Goal: Information Seeking & Learning: Learn about a topic

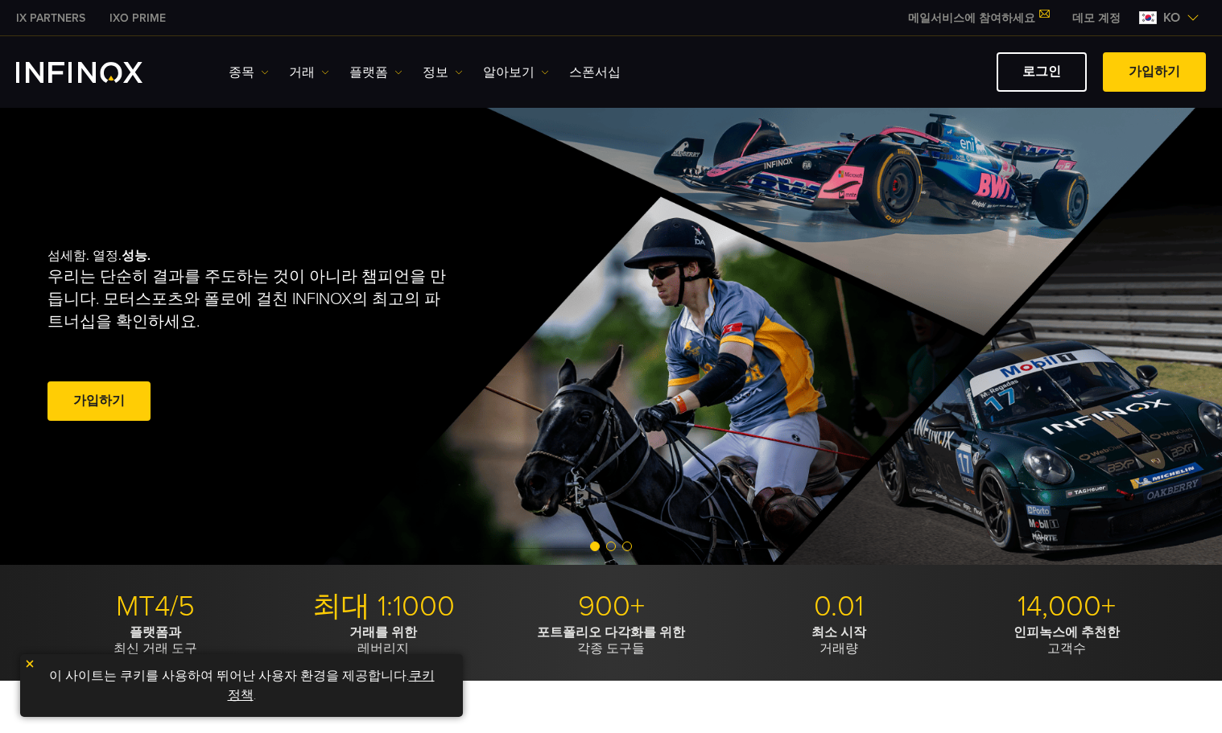
click at [249, 65] on link "종목" at bounding box center [249, 72] width 40 height 19
click at [258, 118] on link "종목" at bounding box center [272, 123] width 87 height 35
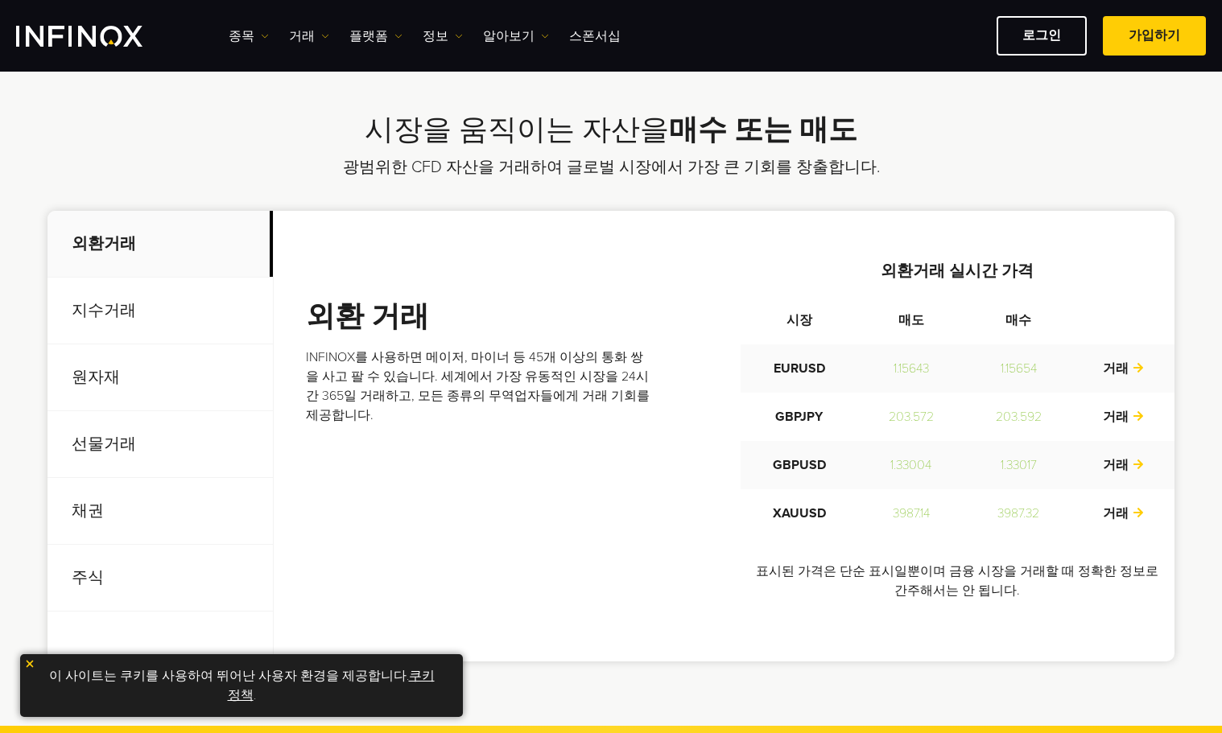
scroll to position [564, 0]
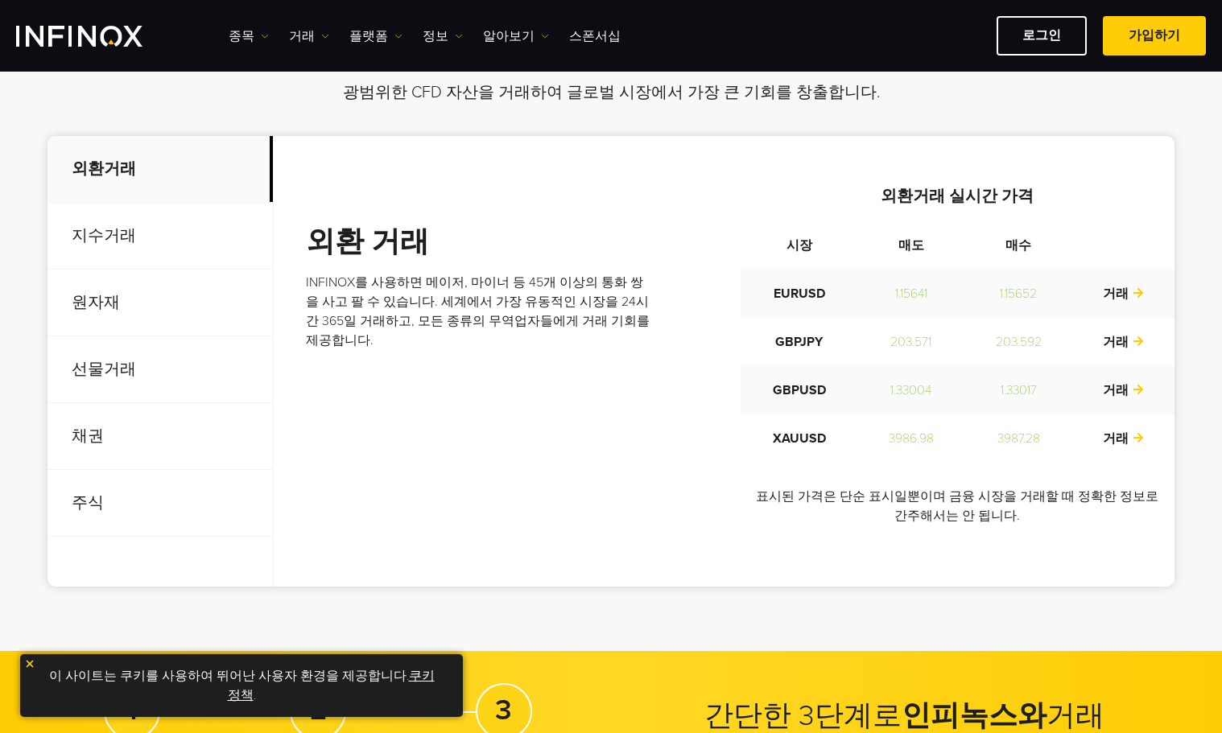
click at [94, 240] on p "지수거래" at bounding box center [160, 236] width 225 height 67
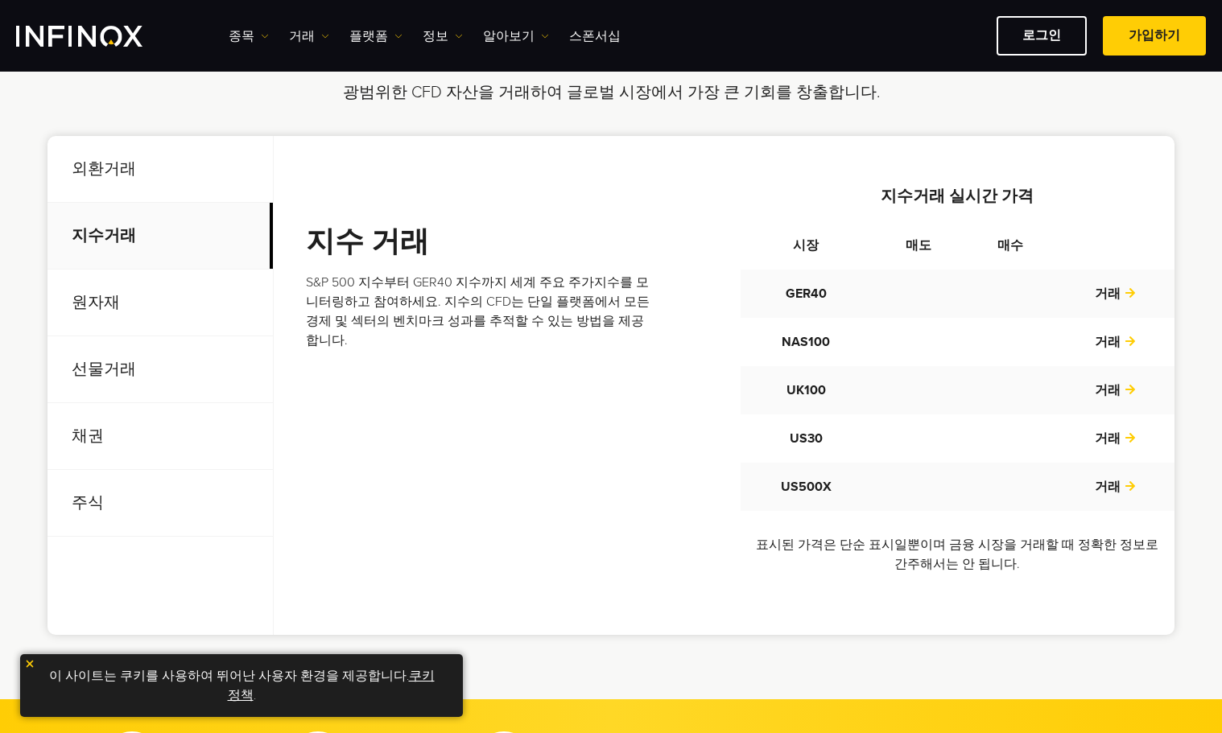
scroll to position [0, 0]
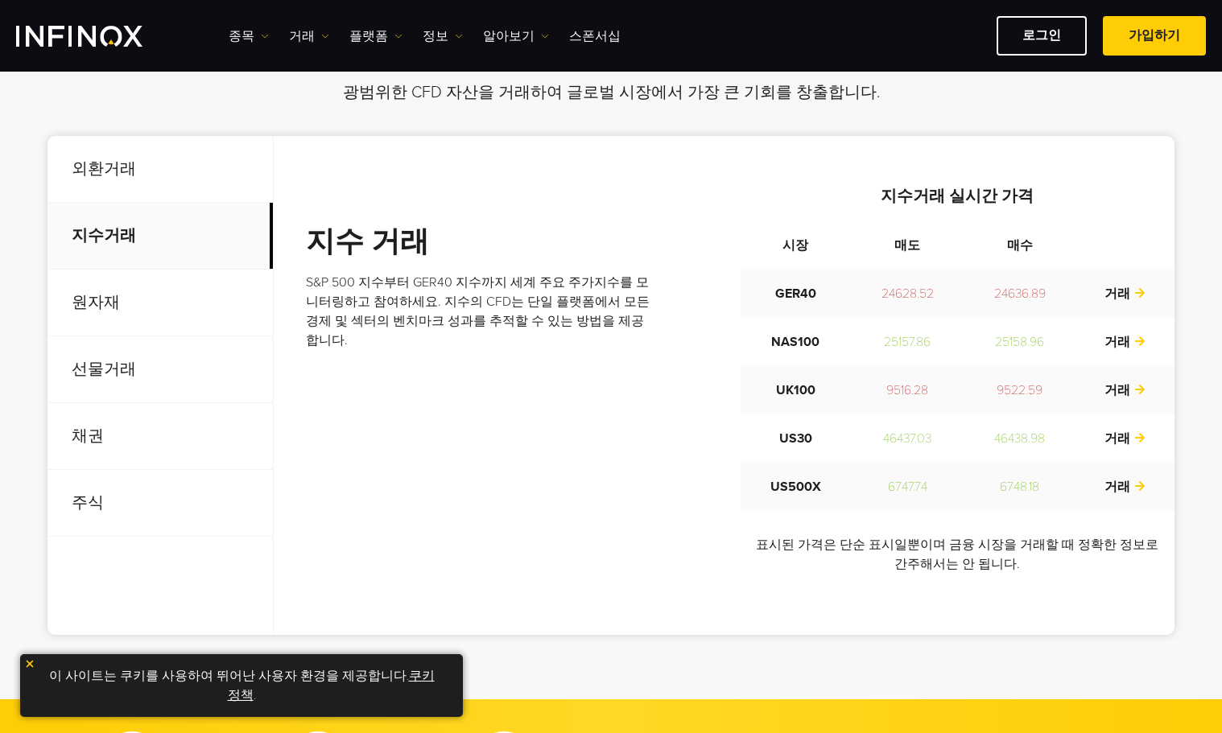
click at [118, 175] on p "외환거래" at bounding box center [160, 169] width 225 height 67
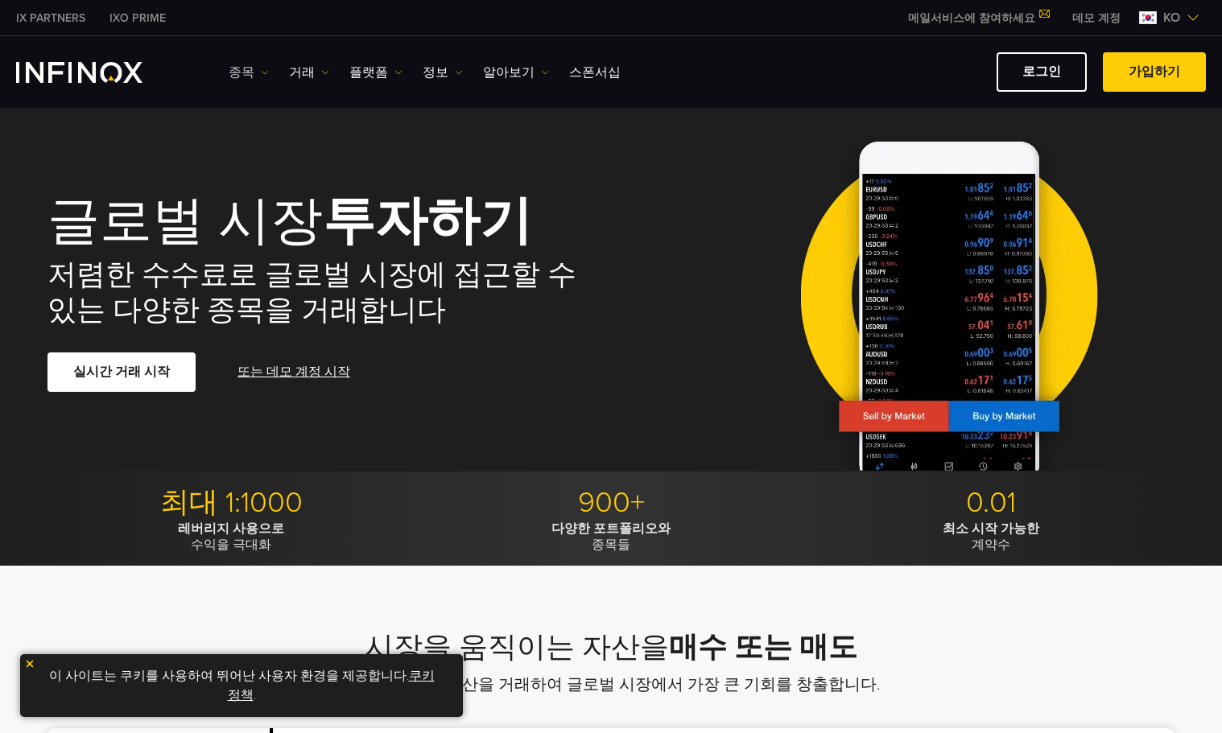
click at [245, 68] on link "종목" at bounding box center [249, 72] width 40 height 19
click at [260, 157] on link "상품 정보" at bounding box center [272, 158] width 87 height 35
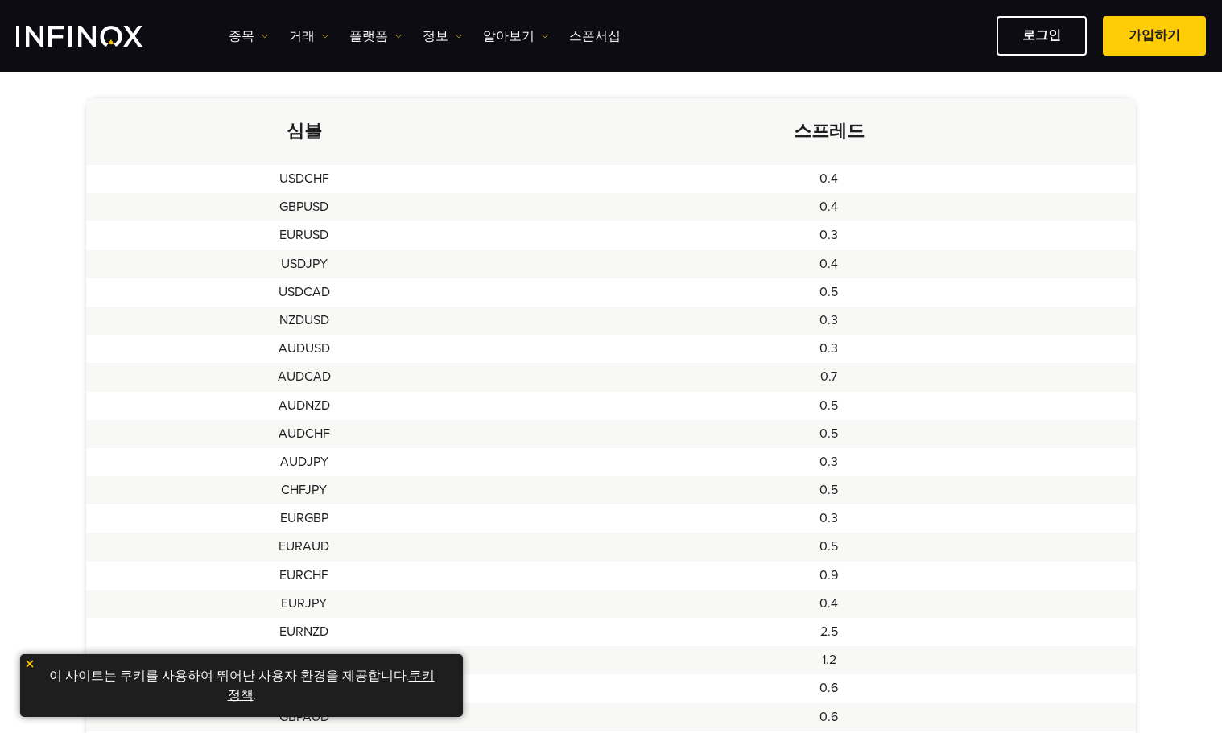
scroll to position [403, 0]
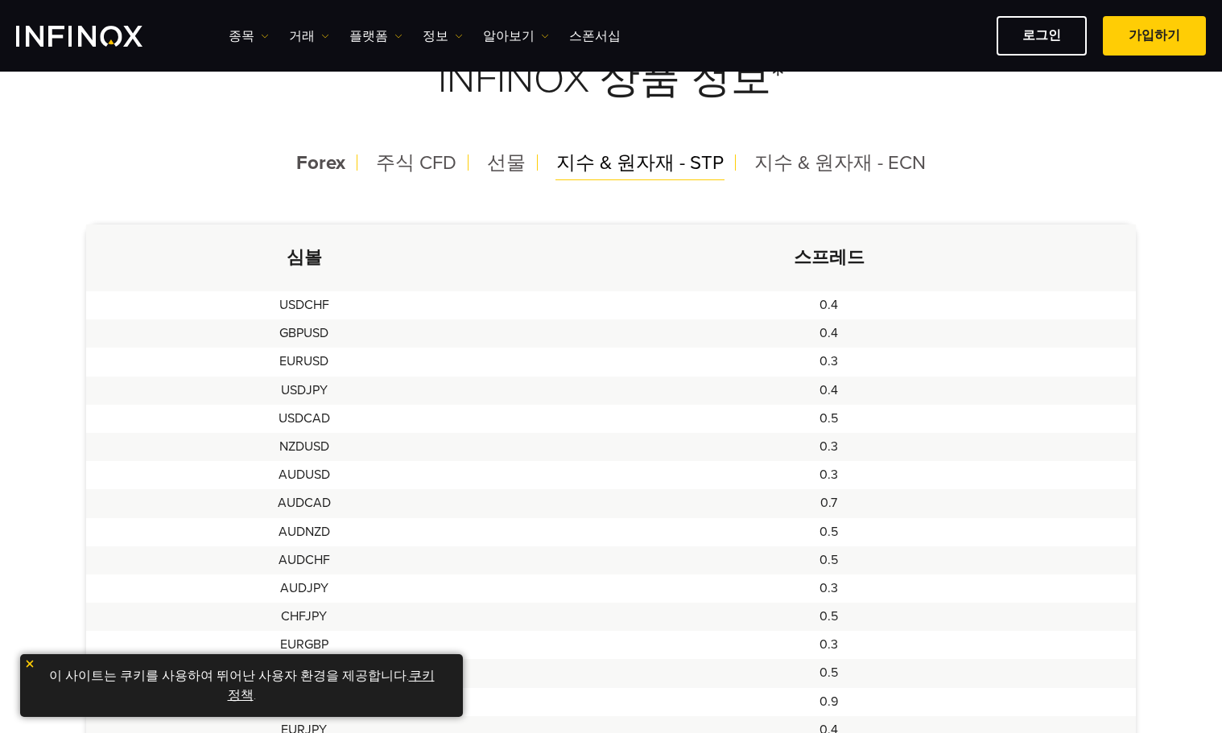
click at [614, 167] on span "지수 & 원자재 - STP" at bounding box center [639, 162] width 167 height 23
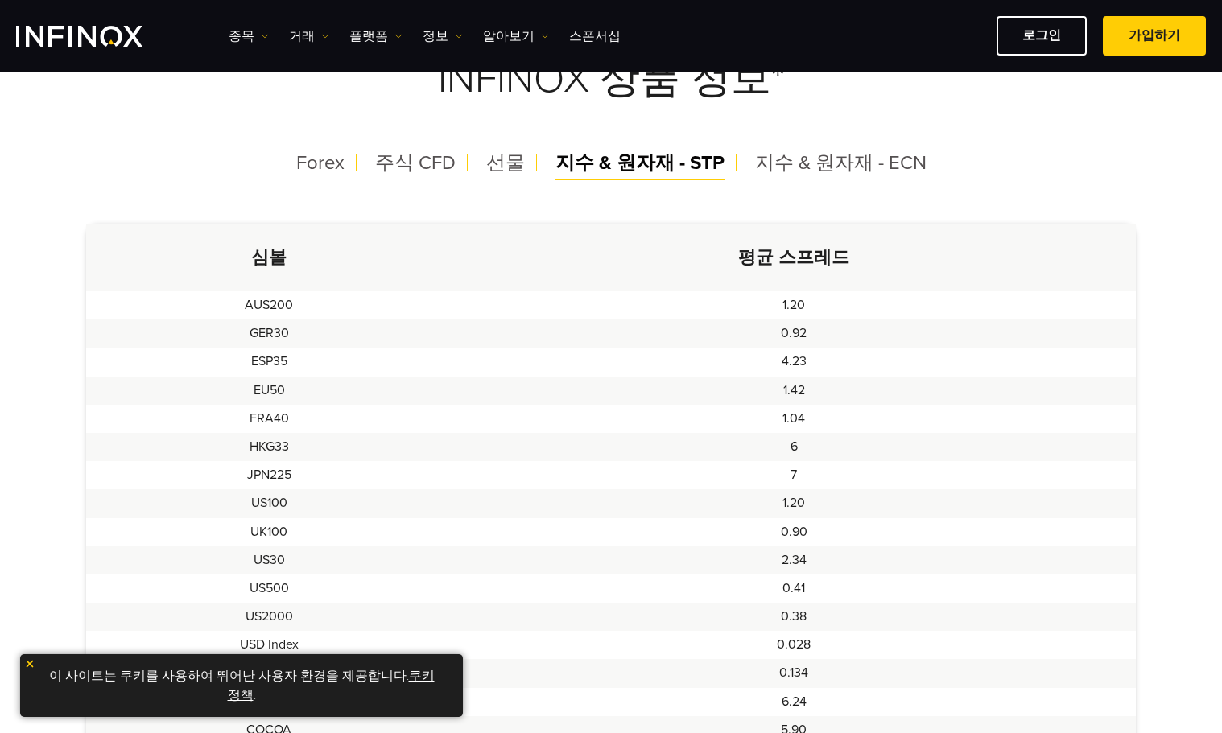
scroll to position [0, 0]
click at [807, 162] on span "지수 & 원자재 - ECN" at bounding box center [840, 162] width 171 height 23
click at [515, 170] on span "선물" at bounding box center [505, 162] width 39 height 23
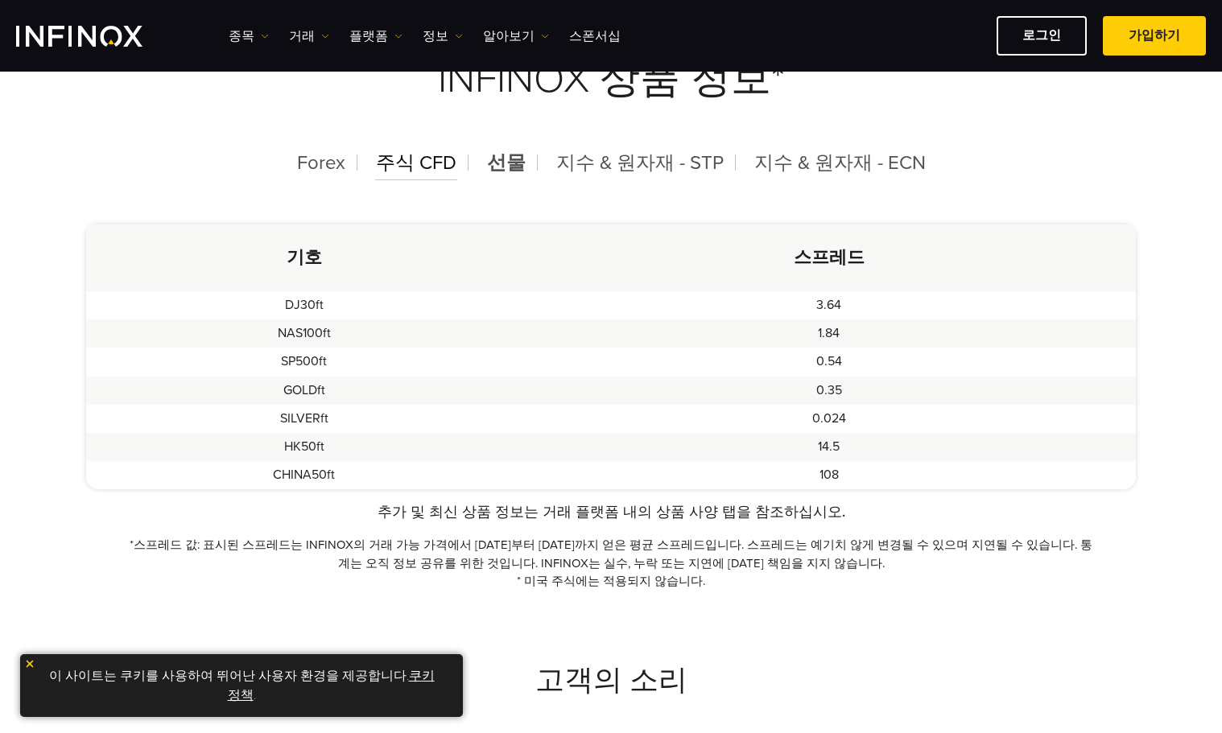
click at [426, 171] on span "주식 CFD" at bounding box center [416, 162] width 81 height 23
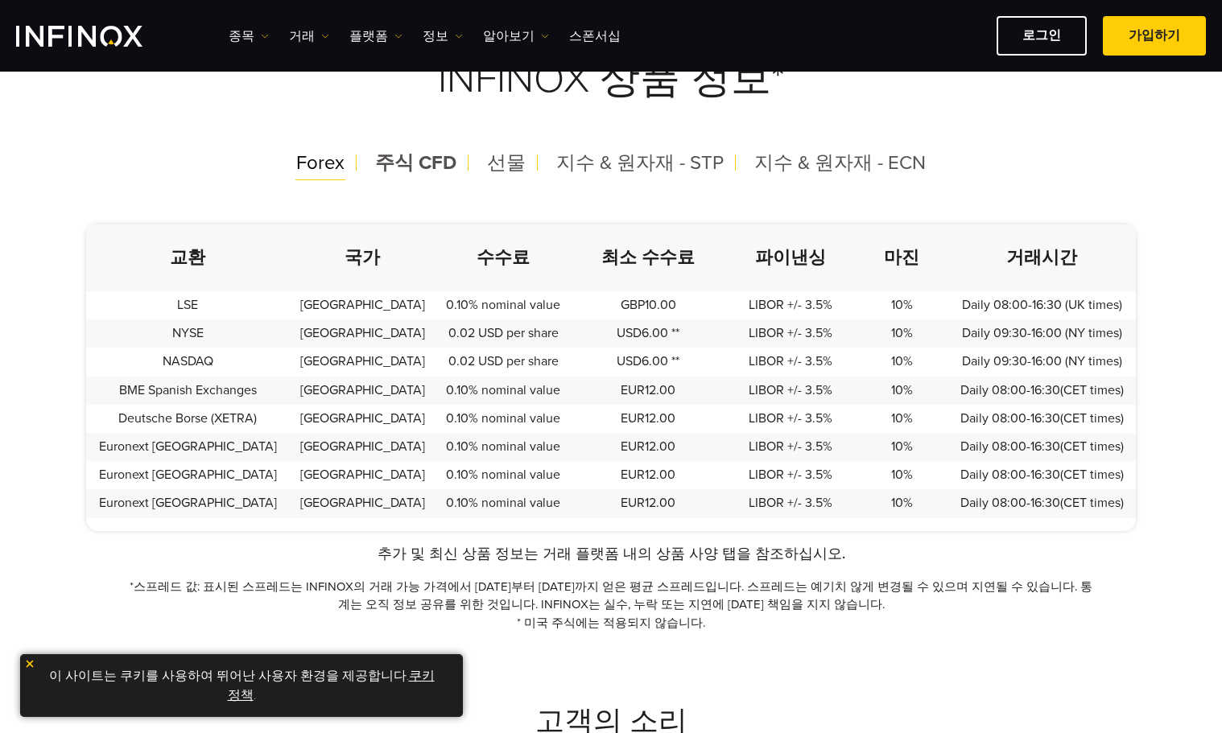
click at [320, 164] on span "Forex" at bounding box center [320, 162] width 48 height 23
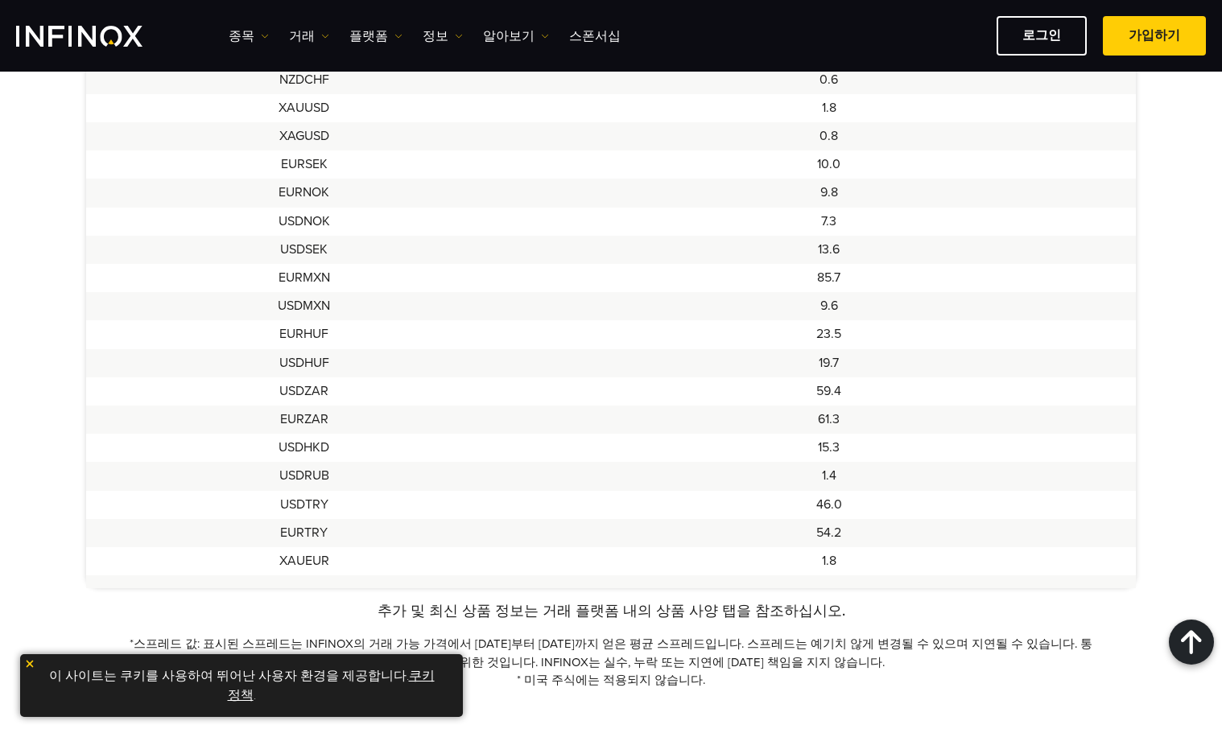
scroll to position [1369, 0]
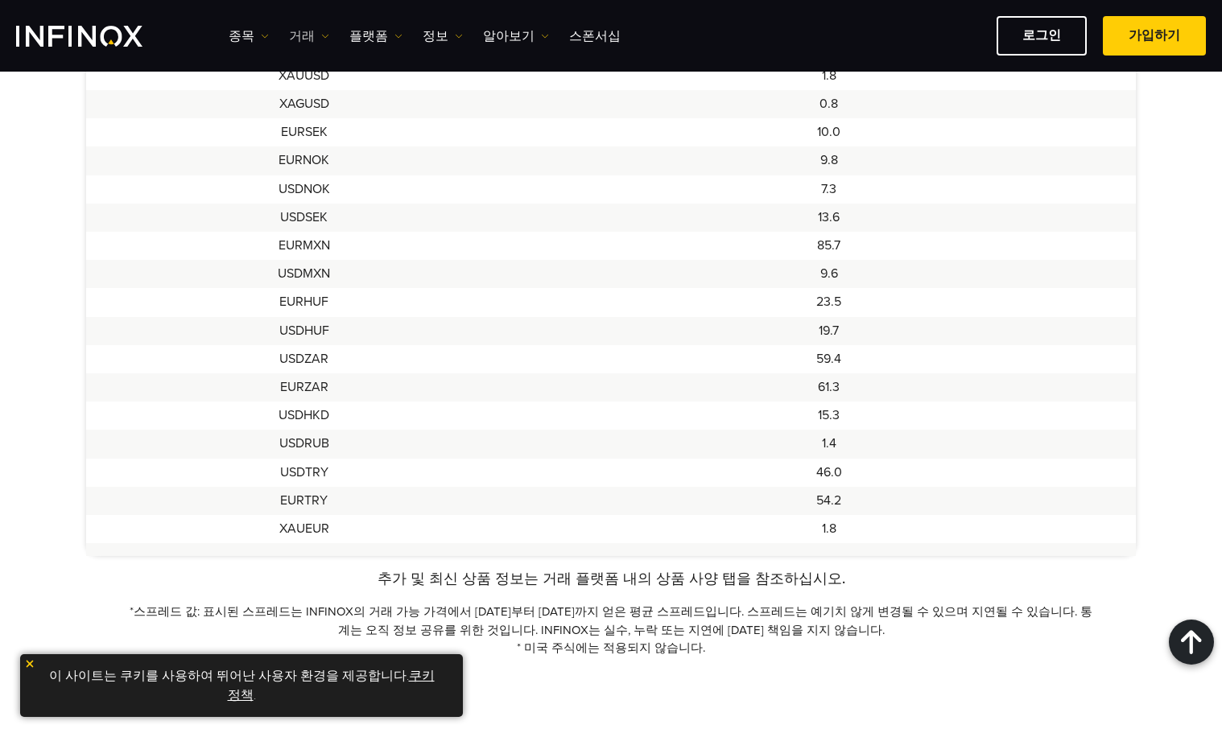
click at [310, 39] on link "거래" at bounding box center [309, 36] width 40 height 19
click at [243, 39] on link "종목" at bounding box center [249, 36] width 40 height 19
click at [254, 77] on link "종목" at bounding box center [272, 87] width 87 height 35
